Goal: Check status: Check status

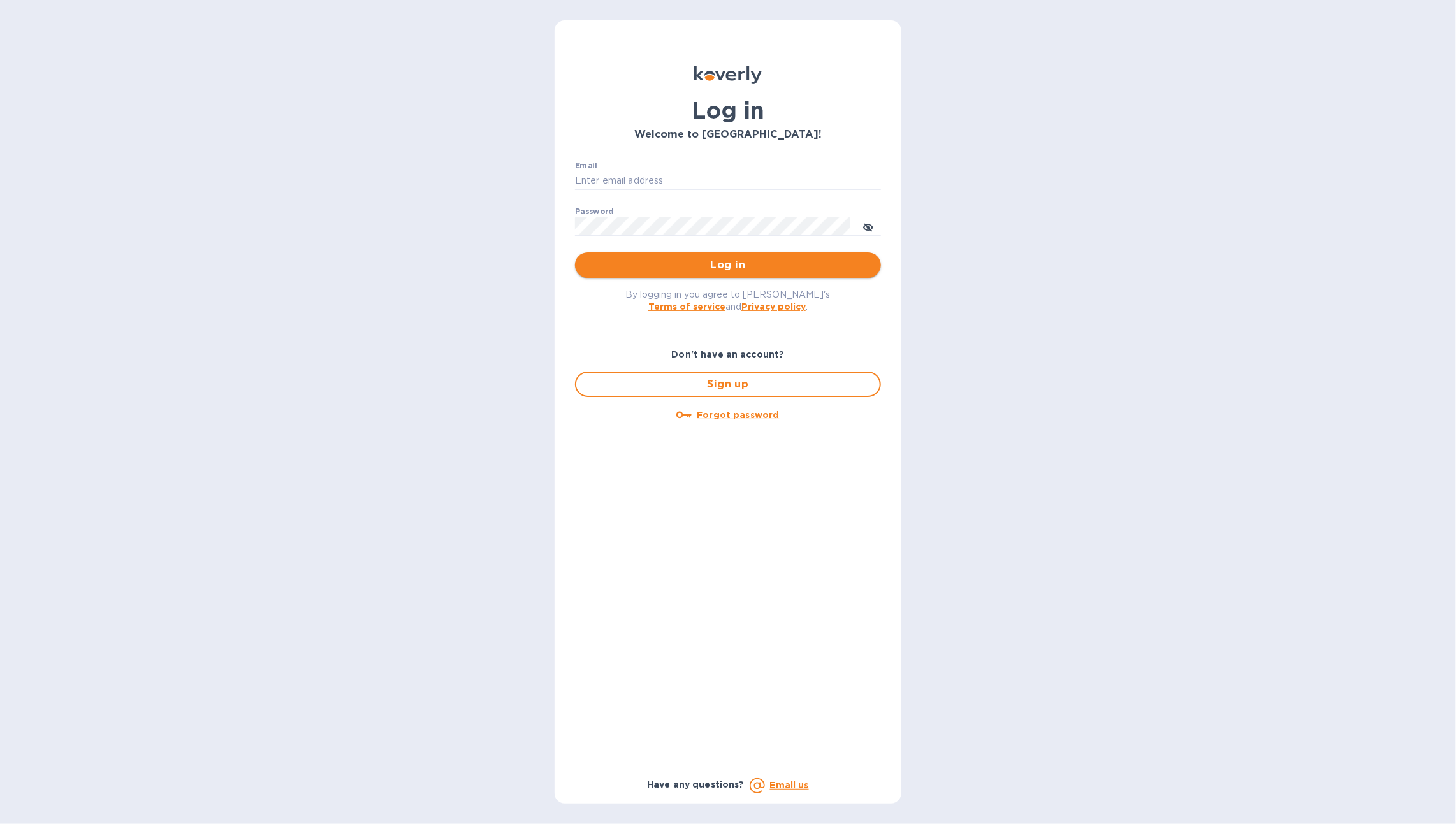
type input "[PERSON_NAME][EMAIL_ADDRESS][DOMAIN_NAME]"
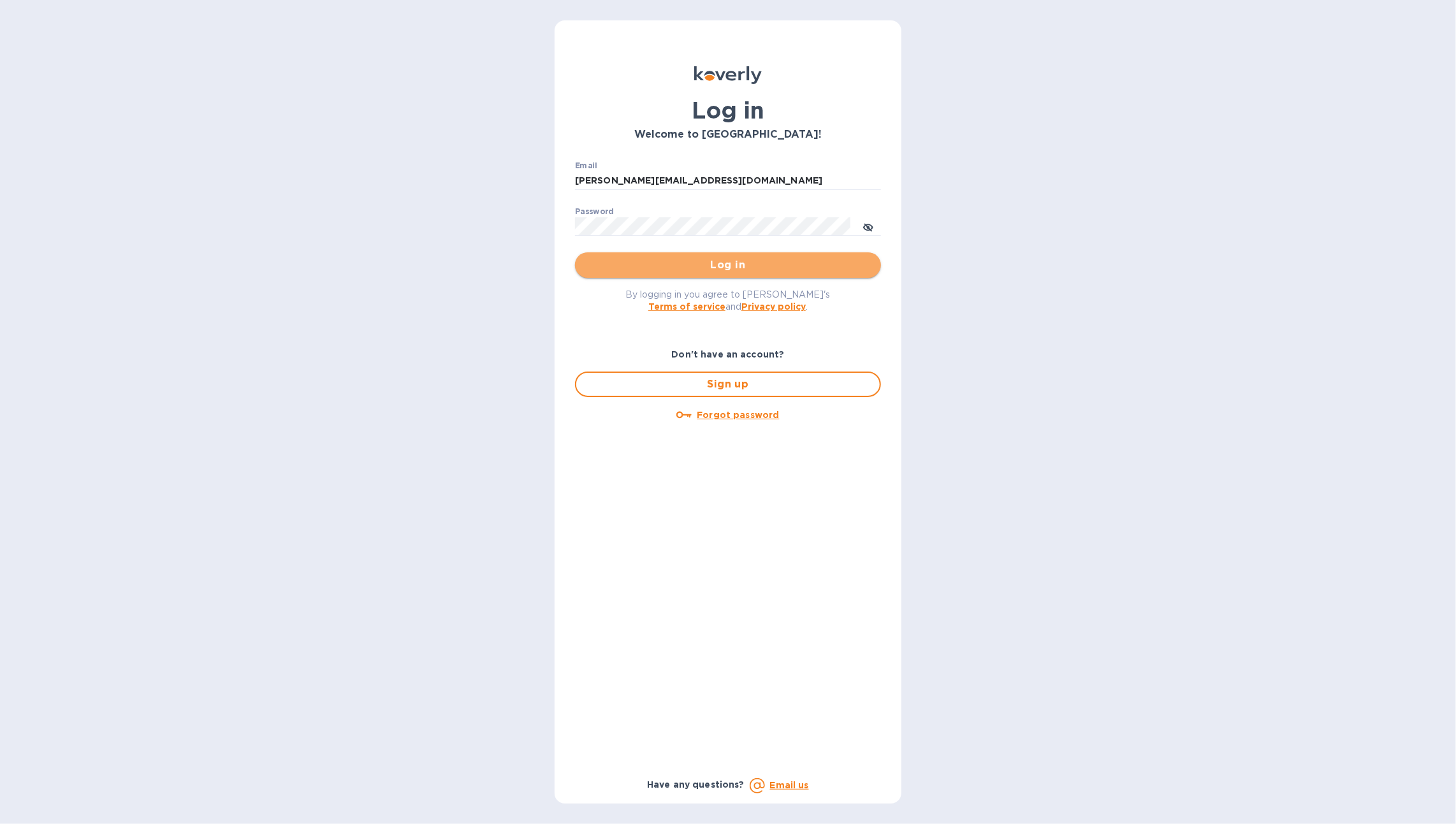
click at [681, 257] on button "Log in" at bounding box center [728, 265] width 306 height 26
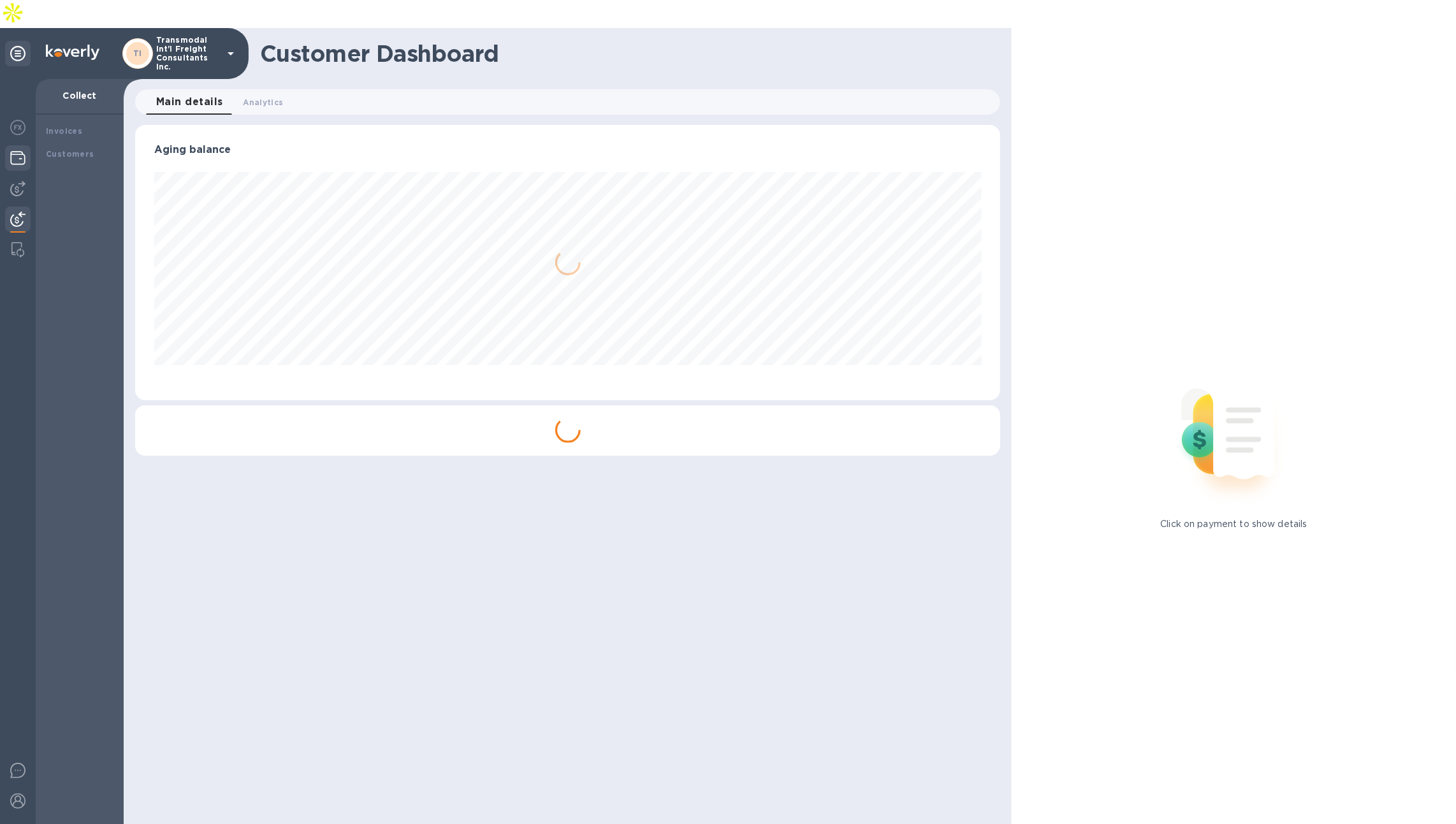
scroll to position [274, 865]
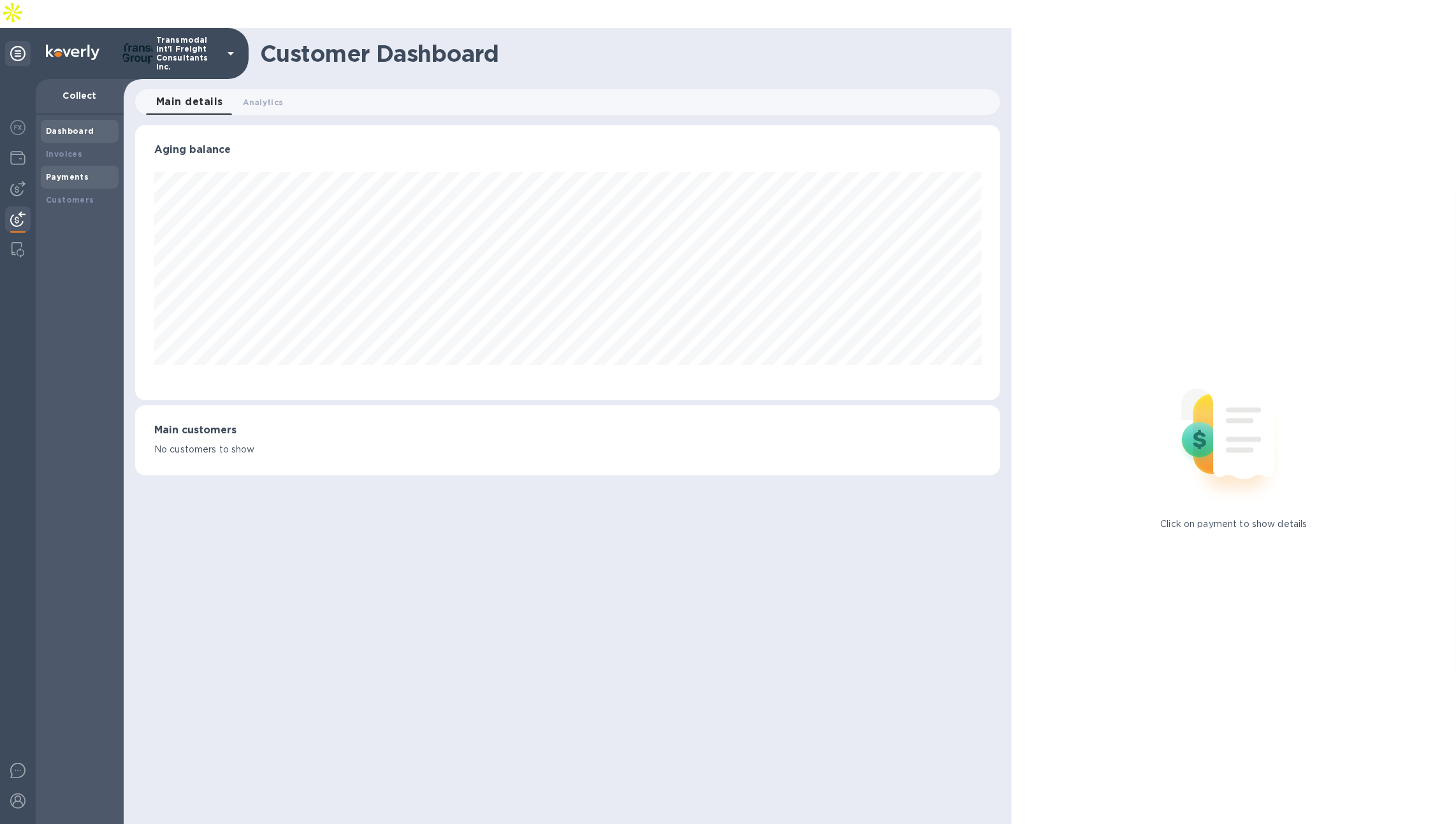
click at [61, 171] on div "Payments" at bounding box center [80, 177] width 68 height 13
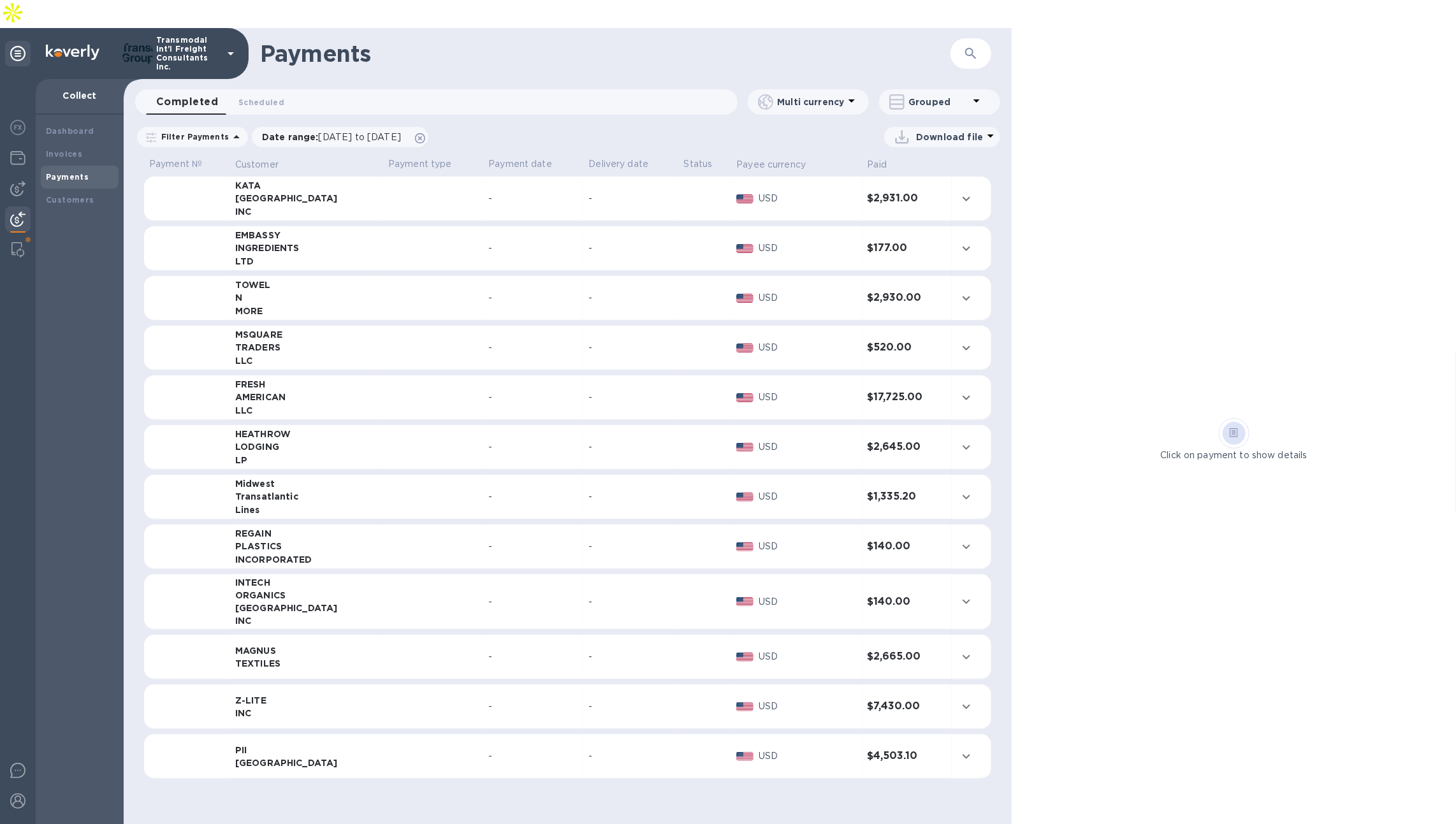
click at [624, 192] on div "-" at bounding box center [630, 198] width 85 height 14
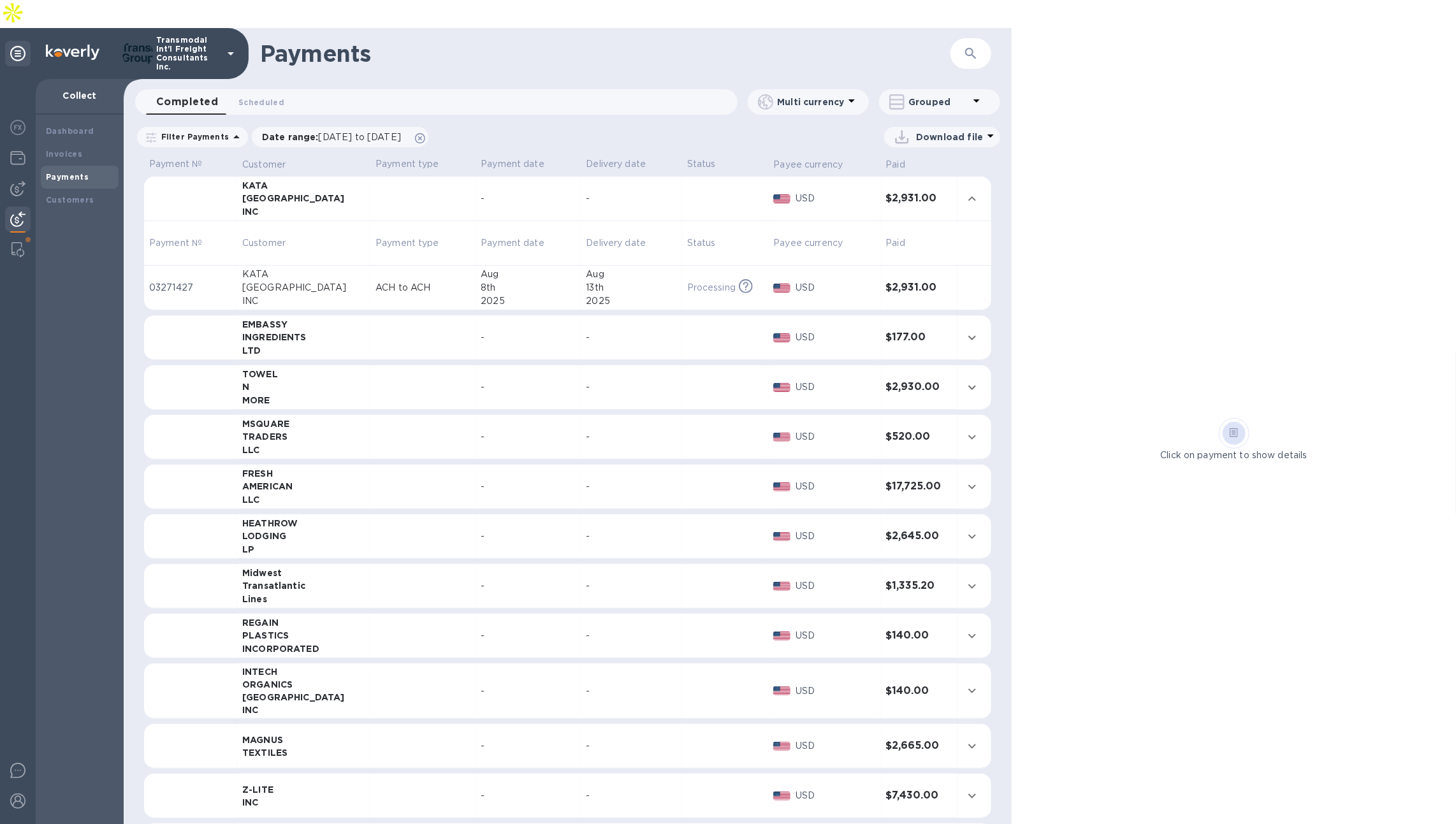
click at [662, 316] on td "-" at bounding box center [631, 337] width 101 height 45
